Goal: Transaction & Acquisition: Purchase product/service

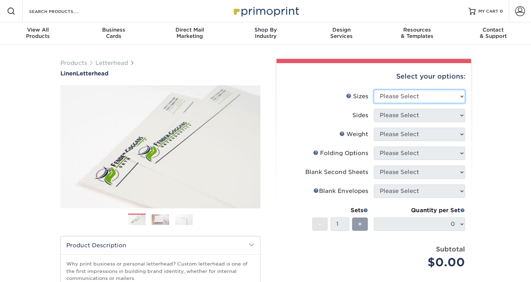
click at [463, 95] on select "Please Select 5.5" x 8.5" 8.5" x 11" 8.5" x 14" 11" x 17"" at bounding box center [419, 96] width 91 height 13
select select "8.50x11.00"
click at [374, 90] on select "Please Select 5.5" x 8.5" 8.5" x 11" 8.5" x 14" 11" x 17"" at bounding box center [419, 96] width 91 height 13
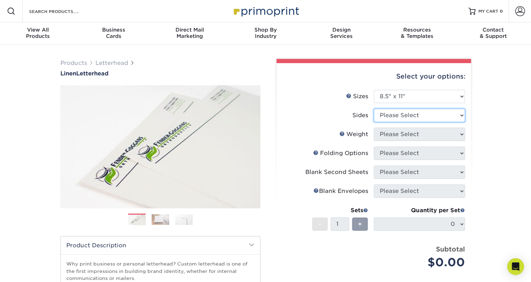
click at [462, 113] on select "Please Select Print Both Sides Print Front Only" at bounding box center [419, 115] width 91 height 13
select select "32d3c223-f82c-492b-b915-ba065a00862f"
click at [374, 109] on select "Please Select Print Both Sides Print Front Only" at bounding box center [419, 115] width 91 height 13
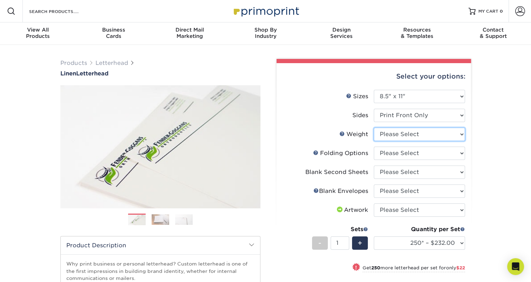
click at [456, 133] on select "Please Select 70LB" at bounding box center [419, 134] width 91 height 13
select select "70LB"
click at [374, 128] on select "Please Select 70LB" at bounding box center [419, 134] width 91 height 13
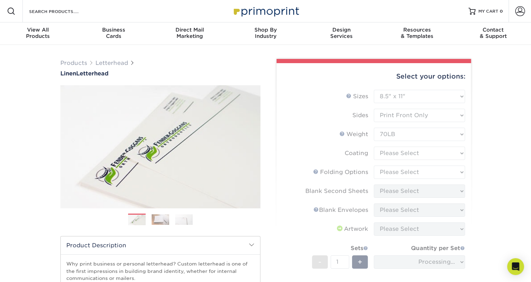
click at [462, 133] on form "Sizes Help Sizes Please Select 5.5" x 8.5" 8.5" x 11" 8.5" x 14" 11" x 17" Side…" at bounding box center [373, 206] width 183 height 233
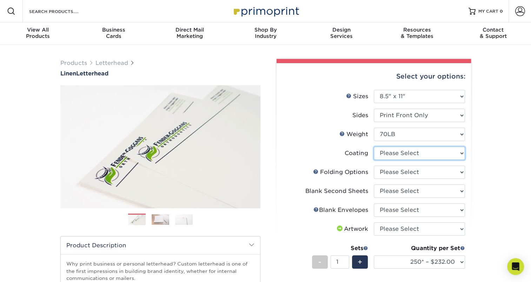
click at [458, 151] on select at bounding box center [419, 153] width 91 height 13
select select "3e7618de-abca-4bda-9f97-8b9129e913d8"
click at [374, 147] on select at bounding box center [419, 153] width 91 height 13
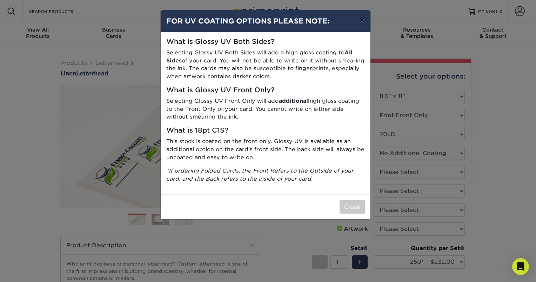
click at [361, 21] on button "×" at bounding box center [362, 20] width 16 height 20
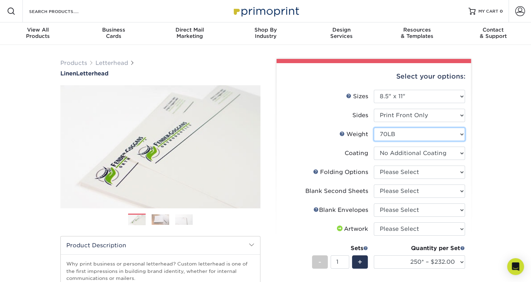
click at [459, 133] on select "Please Select 70LB" at bounding box center [419, 134] width 91 height 13
select select "-1"
click at [374, 128] on select "Please Select 70LB" at bounding box center [419, 134] width 91 height 13
select select
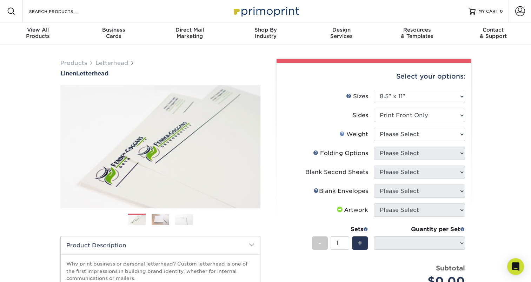
click at [341, 132] on link "Weight Help" at bounding box center [342, 134] width 6 height 6
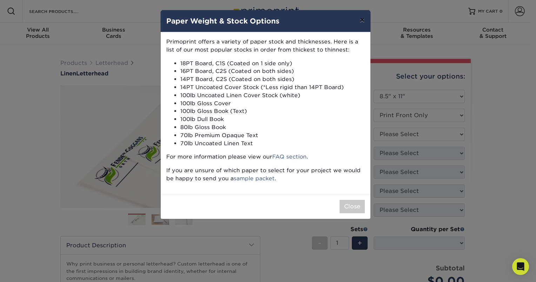
click at [366, 25] on button "×" at bounding box center [362, 20] width 16 height 20
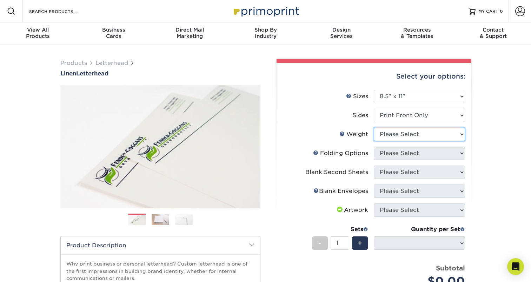
click at [457, 135] on select "Please Select 70LB" at bounding box center [419, 134] width 91 height 13
select select "70LB"
click at [374, 128] on select "Please Select 70LB" at bounding box center [419, 134] width 91 height 13
select select "-1"
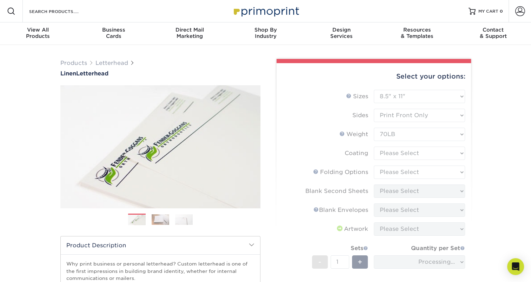
click at [445, 153] on form "Sizes Help Sizes Please Select 5.5" x 8.5" 8.5" x 11" 8.5" x 14" 11" x 17" Side…" at bounding box center [373, 206] width 183 height 233
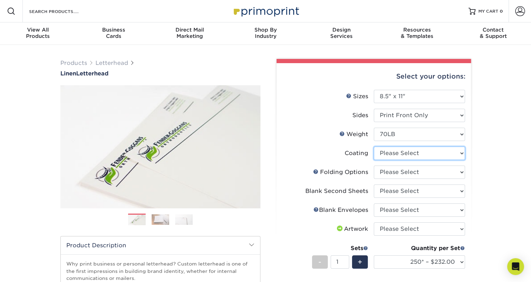
click at [445, 153] on select at bounding box center [419, 153] width 91 height 13
select select "3e7618de-abca-4bda-9f97-8b9129e913d8"
click at [374, 147] on select at bounding box center [419, 153] width 91 height 13
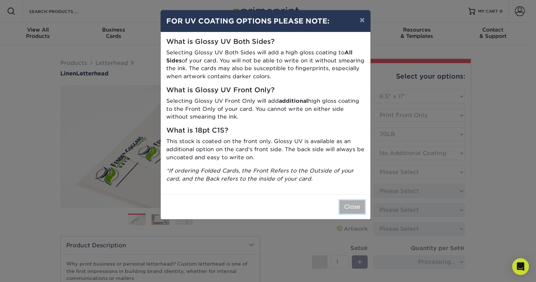
click at [356, 207] on button "Close" at bounding box center [352, 206] width 25 height 13
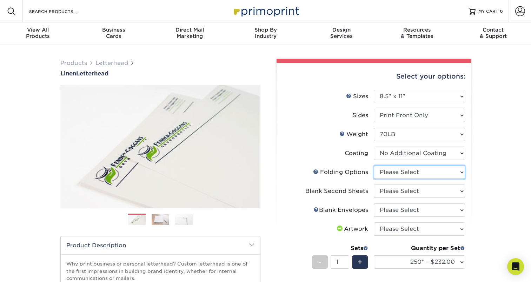
click at [454, 173] on select "Please Select FLAT - No Folding Accordion Fold Half-Fold (Vertical) Half-Fold (…" at bounding box center [419, 172] width 91 height 13
select select "9b1d5825-34d1-4721-9874-ed79abb003d7"
click at [374, 166] on select "Please Select FLAT - No Folding Accordion Fold Half-Fold (Vertical) Half-Fold (…" at bounding box center [419, 172] width 91 height 13
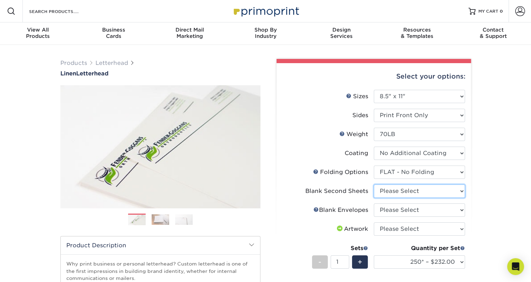
click at [440, 193] on select "Please Select No second blank sheets Yes 250 blank sheets Yes 500 blank sheets …" at bounding box center [419, 190] width 91 height 13
select select "80c01c16-d127-4b18-b8f3-2c0f873fa65b"
click at [374, 184] on select "Please Select No second blank sheets Yes 250 blank sheets Yes 500 blank sheets …" at bounding box center [419, 190] width 91 height 13
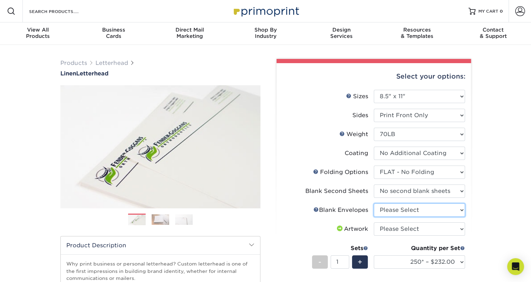
click at [439, 210] on select "Please Select No Blank Envelopes Yes 1000 Linen Envelopes NO 10 Yes 10000 Linen…" at bounding box center [419, 209] width 91 height 13
select select "9f137334-7cf0-4a73-8a74-a4df662606ea"
click at [374, 203] on select "Please Select No Blank Envelopes Yes 1000 Linen Envelopes NO 10 Yes 10000 Linen…" at bounding box center [419, 209] width 91 height 13
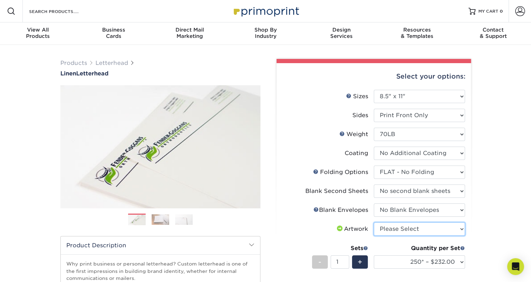
click at [423, 228] on select "Please Select I will upload files I need a design - $75" at bounding box center [419, 228] width 91 height 13
select select "upload"
click at [374, 222] on select "Please Select I will upload files I need a design - $75" at bounding box center [419, 228] width 91 height 13
